Goal: Task Accomplishment & Management: Manage account settings

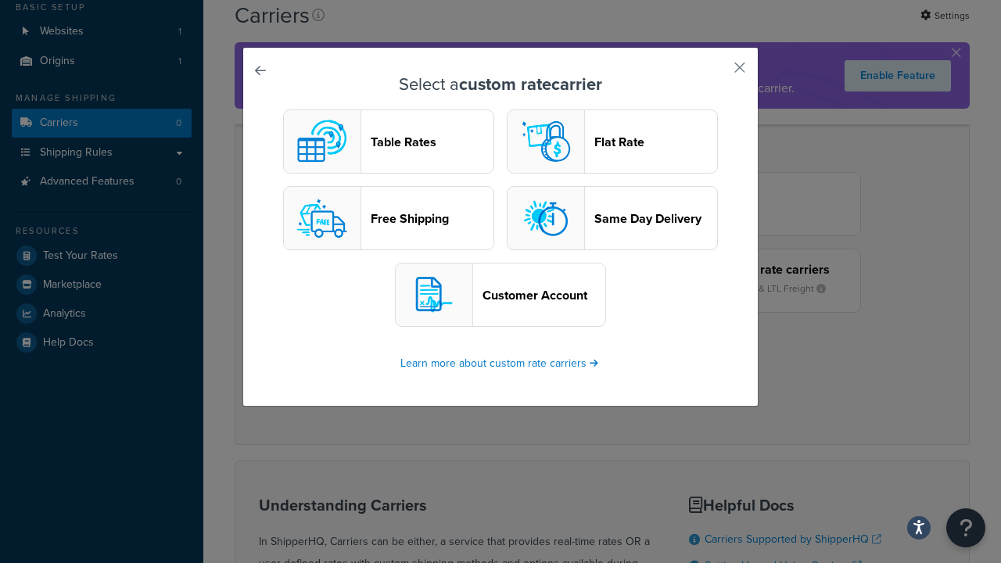
click at [389, 142] on header "Table Rates" at bounding box center [432, 142] width 123 height 15
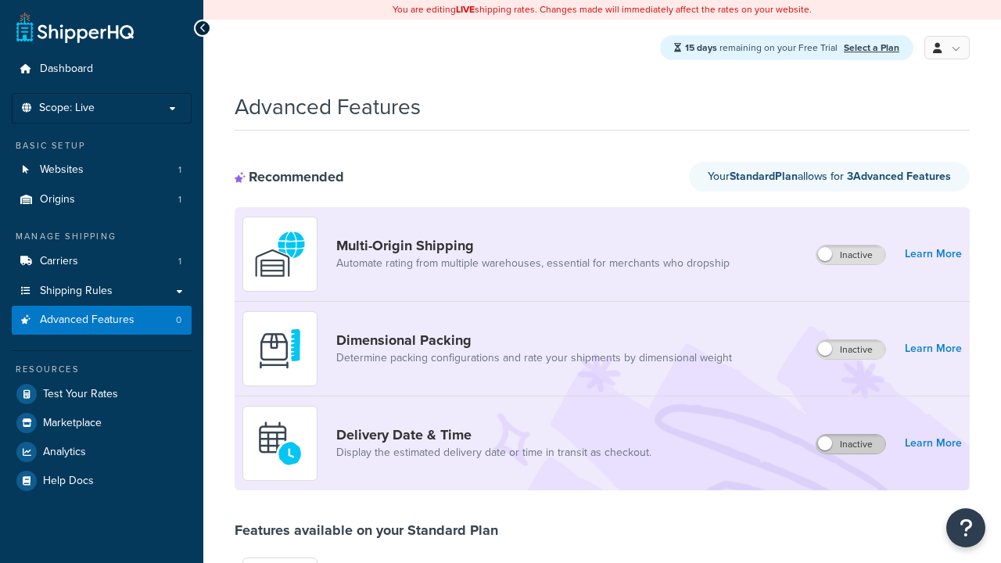
click at [852, 445] on label "Inactive" at bounding box center [850, 444] width 69 height 19
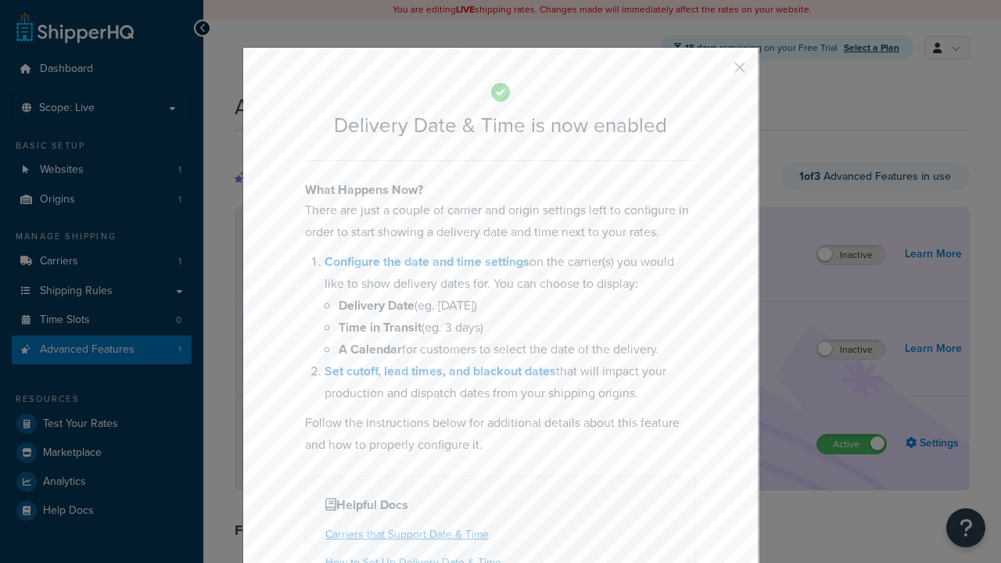
click at [716, 73] on button "button" at bounding box center [717, 73] width 4 height 4
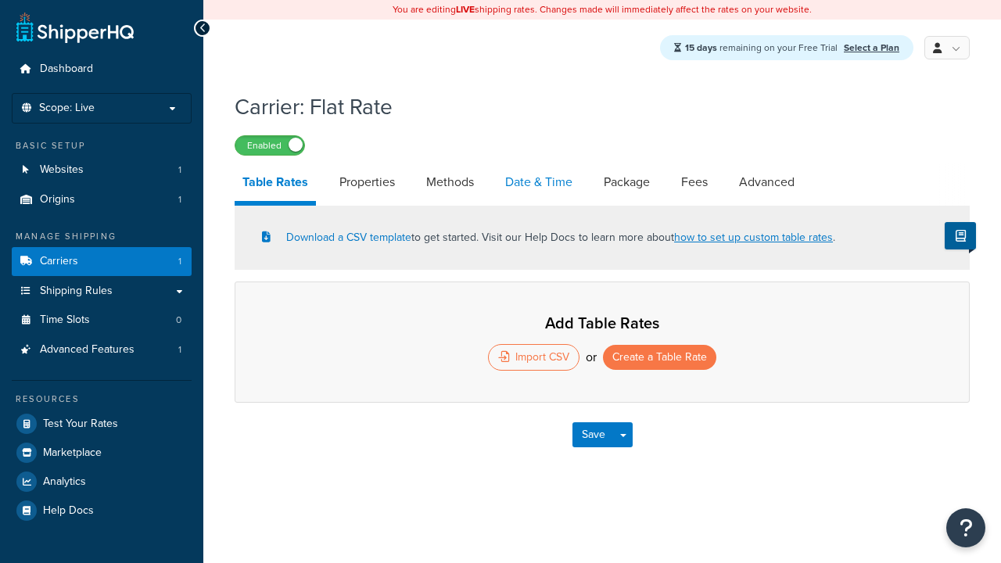
click at [540, 184] on link "Date & Time" at bounding box center [538, 182] width 83 height 38
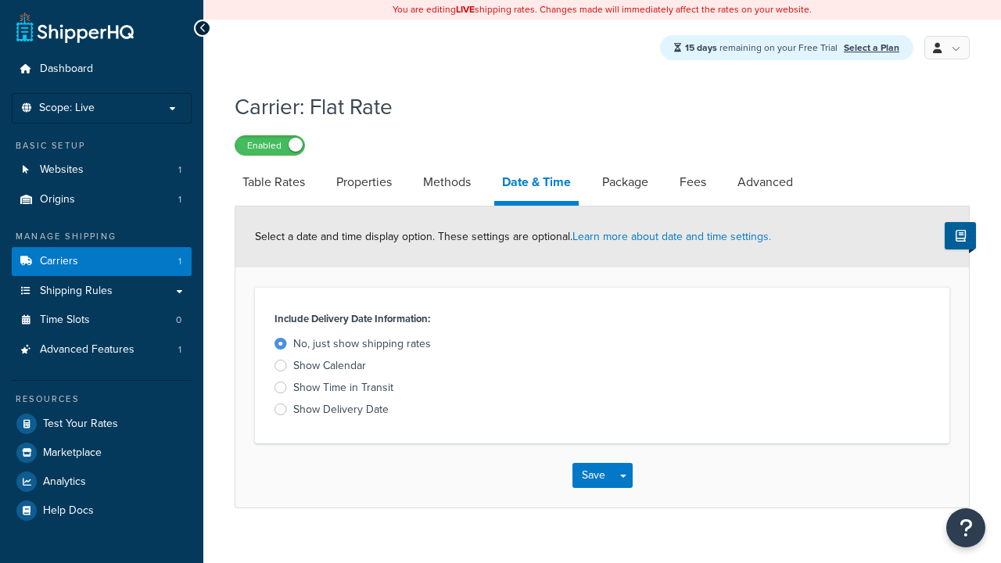
click at [329, 368] on div "Show Calendar" at bounding box center [329, 366] width 73 height 16
click at [0, 0] on input "Show Calendar" at bounding box center [0, 0] width 0 height 0
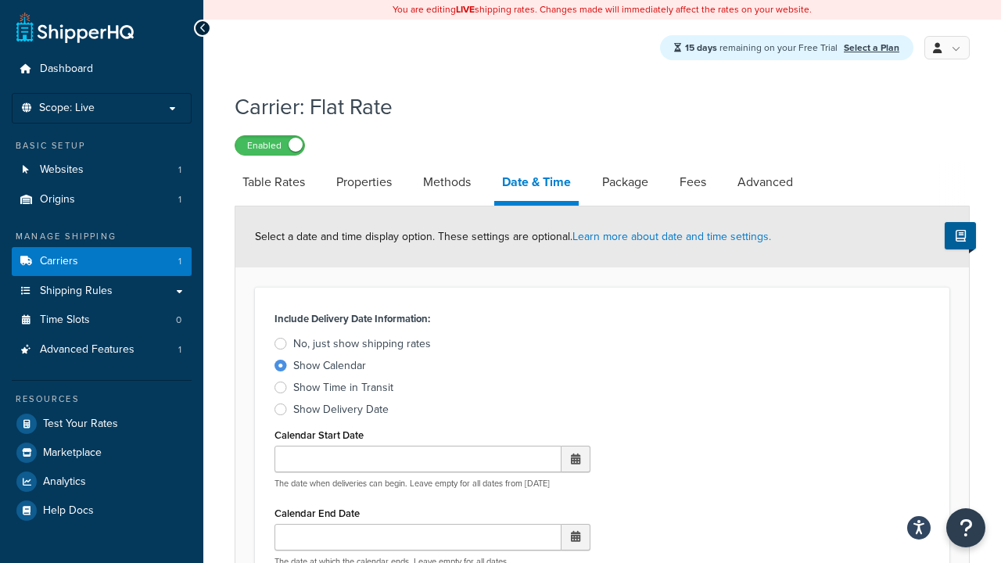
click at [329, 368] on div "Show Calendar" at bounding box center [329, 366] width 73 height 16
click at [0, 0] on input "Show Calendar" at bounding box center [0, 0] width 0 height 0
type input "07/29/2025"
type input "07/29/2026"
type input "30"
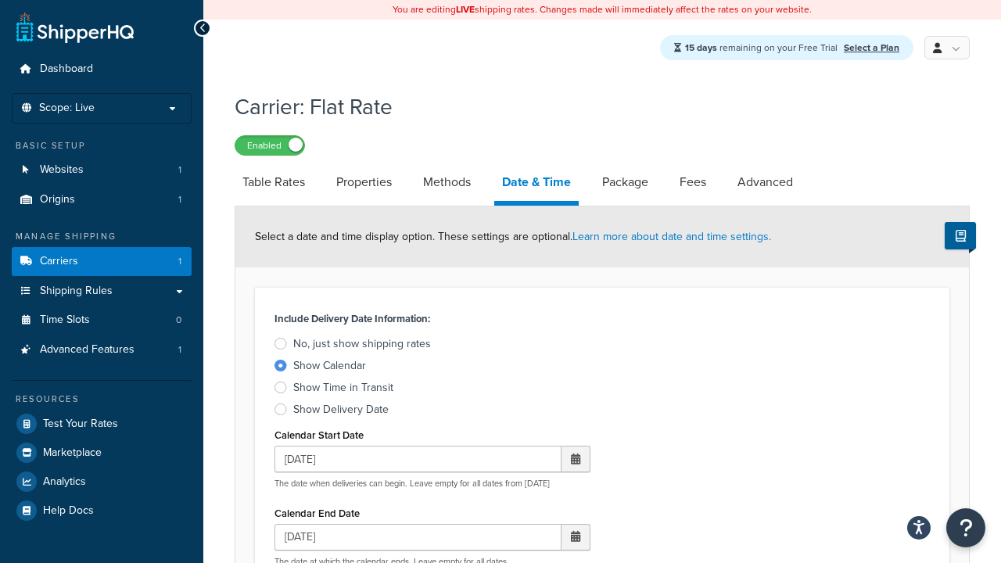
type input "11:00 AM"
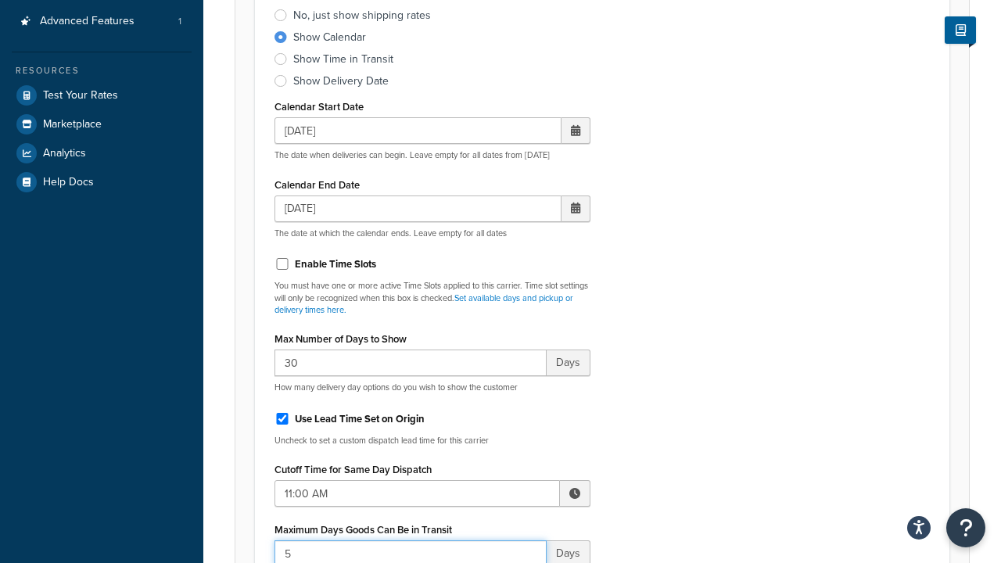
type input "5"
